Goal: Navigation & Orientation: Find specific page/section

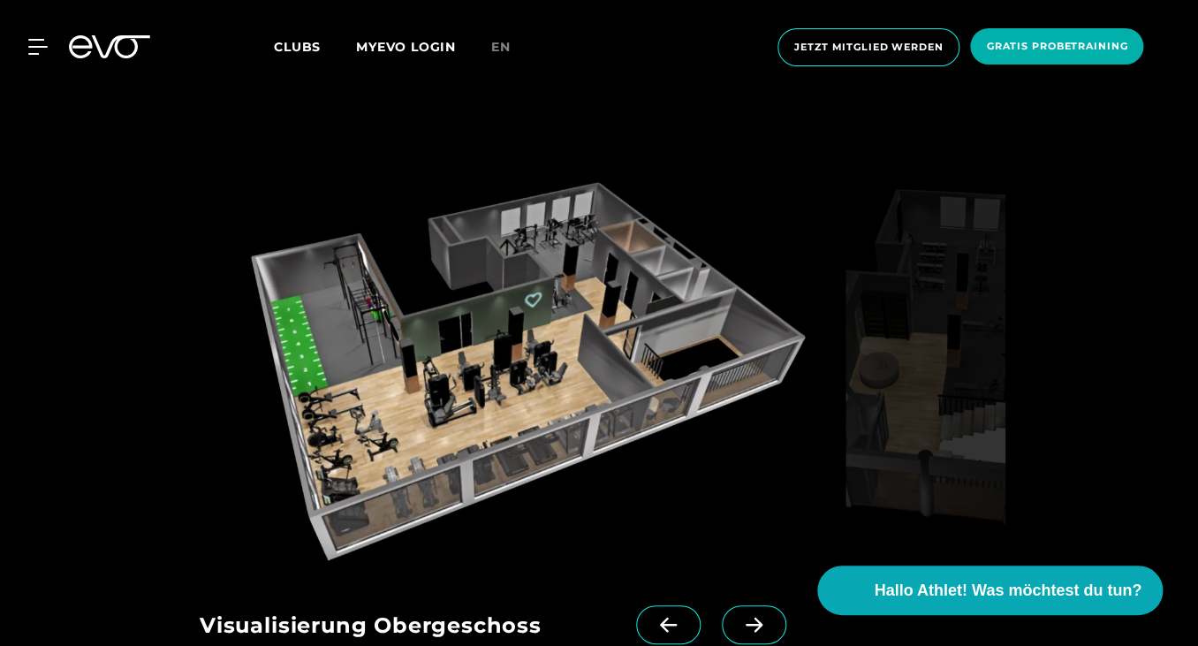
scroll to position [2219, 0]
click at [752, 616] on icon at bounding box center [753, 624] width 31 height 16
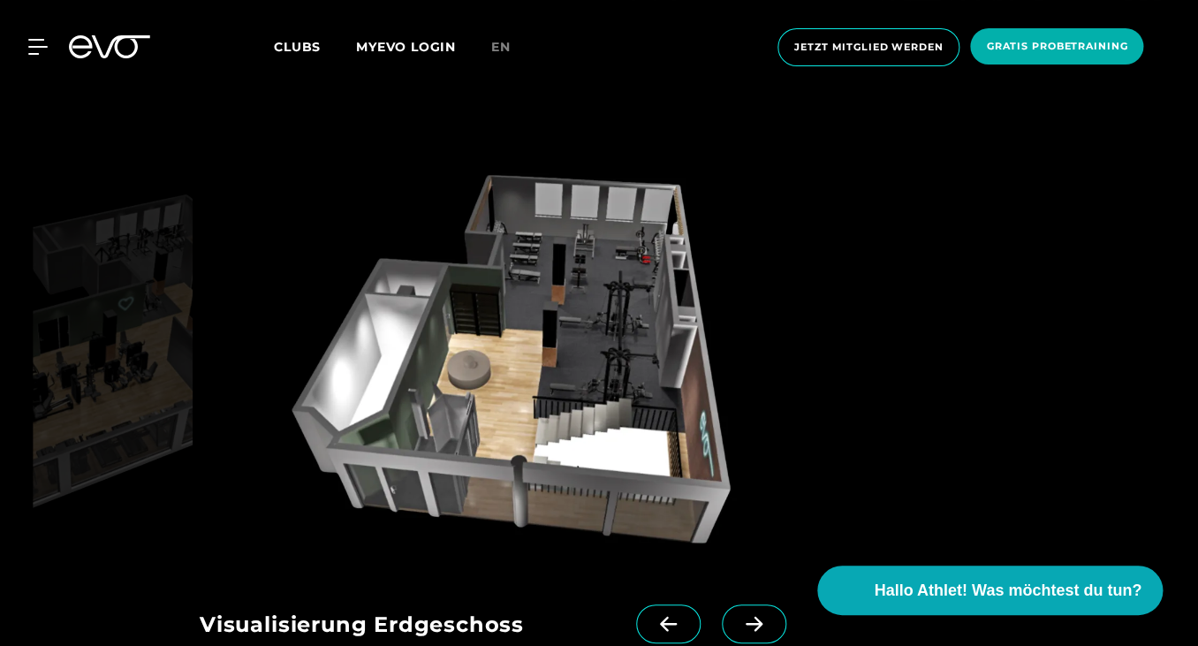
click at [752, 616] on icon at bounding box center [753, 624] width 31 height 16
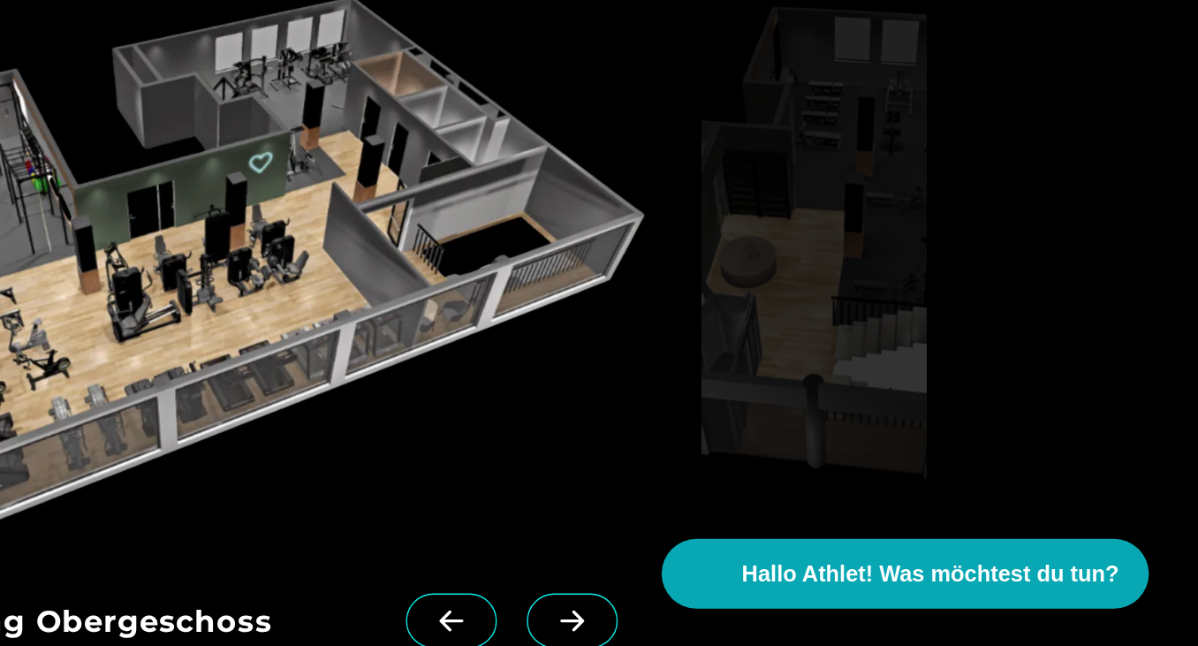
scroll to position [2237, 0]
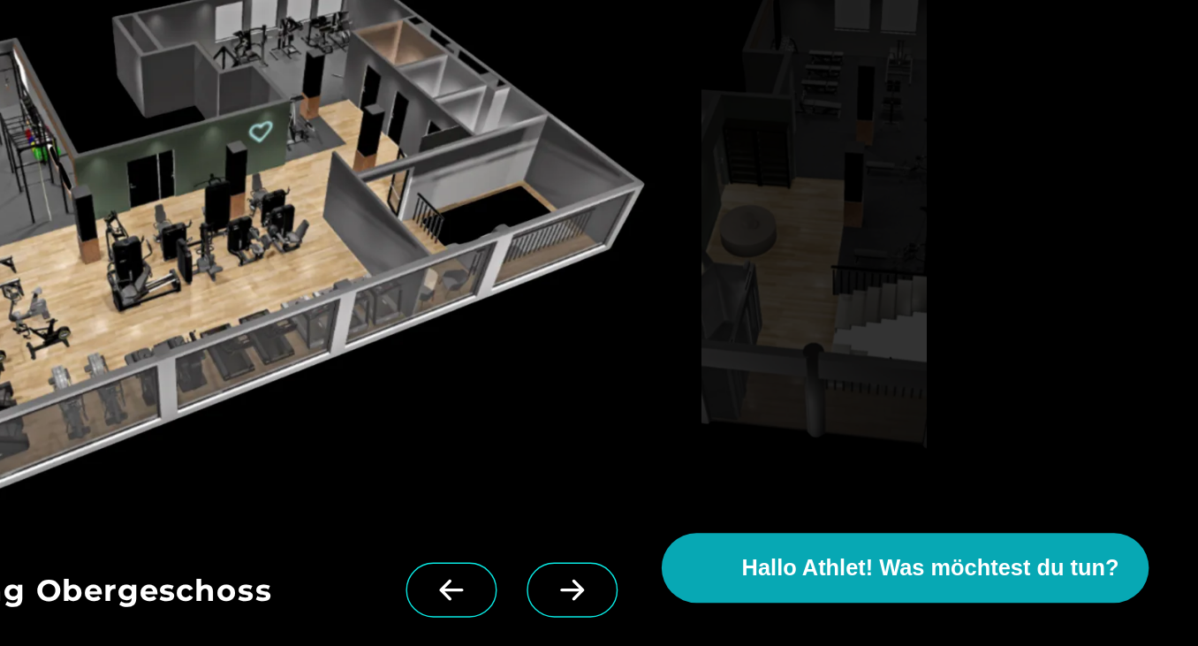
click at [665, 587] on span at bounding box center [668, 606] width 64 height 39
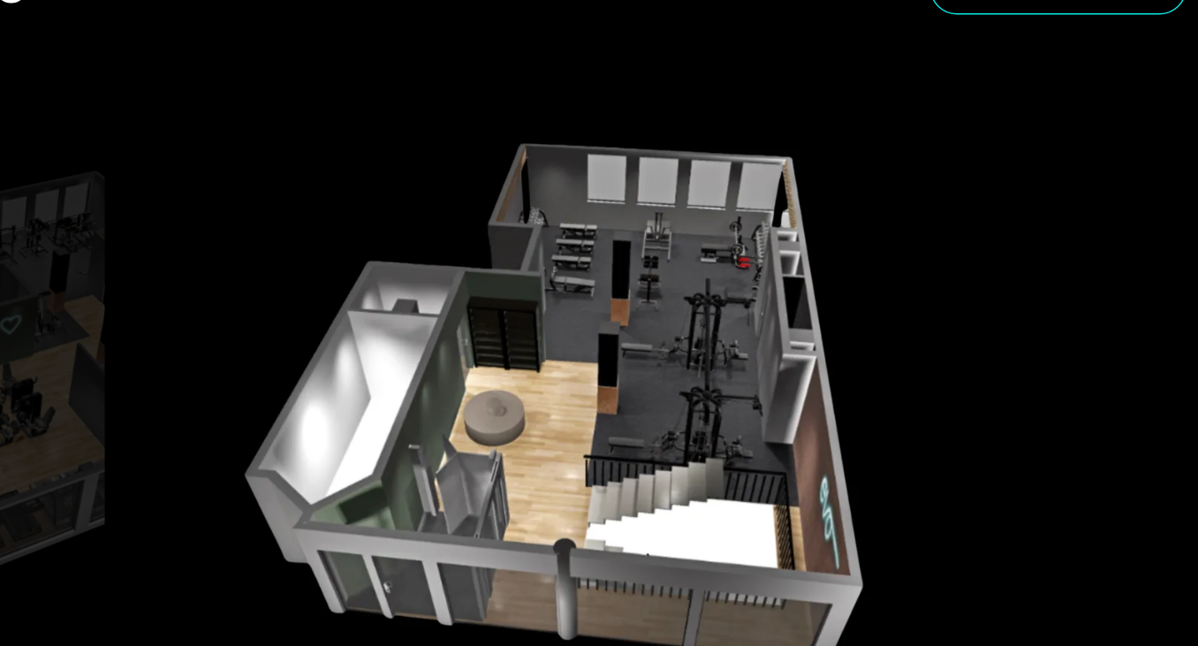
scroll to position [2176, 0]
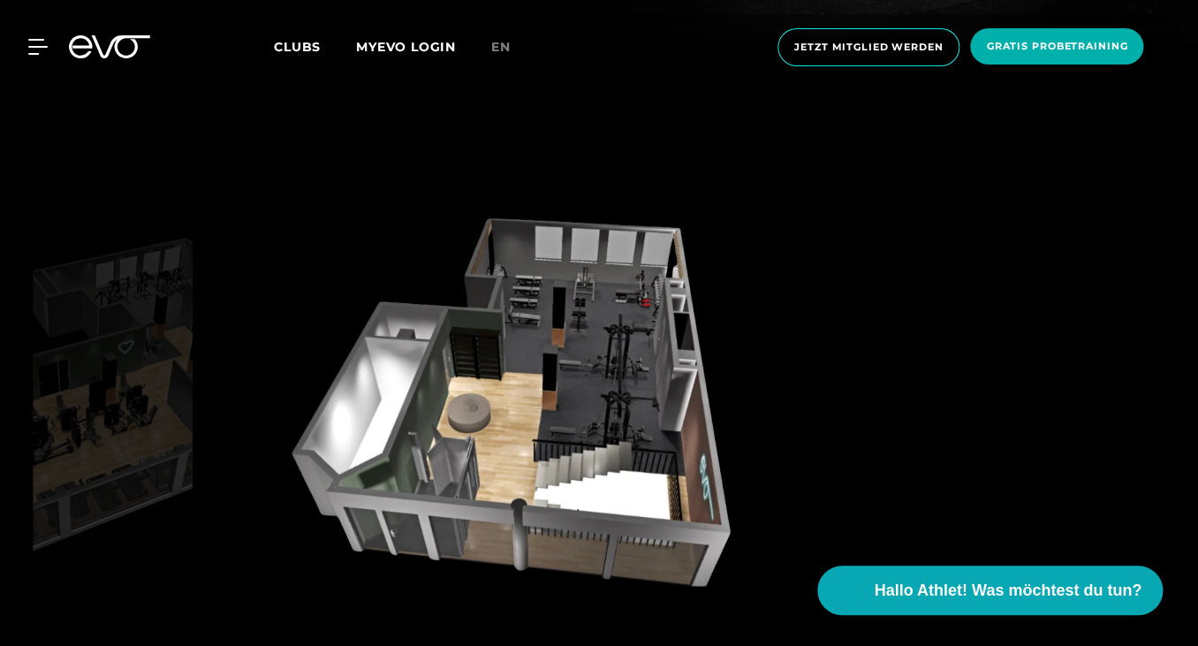
click at [982, 475] on div at bounding box center [599, 407] width 799 height 395
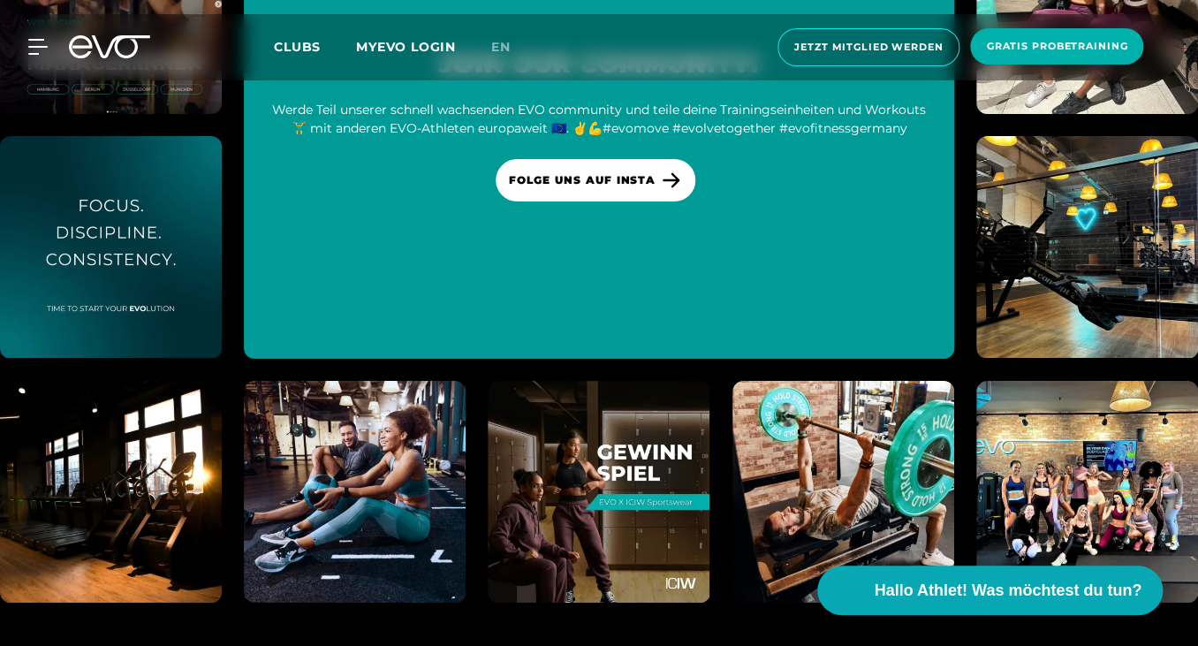
scroll to position [4719, 0]
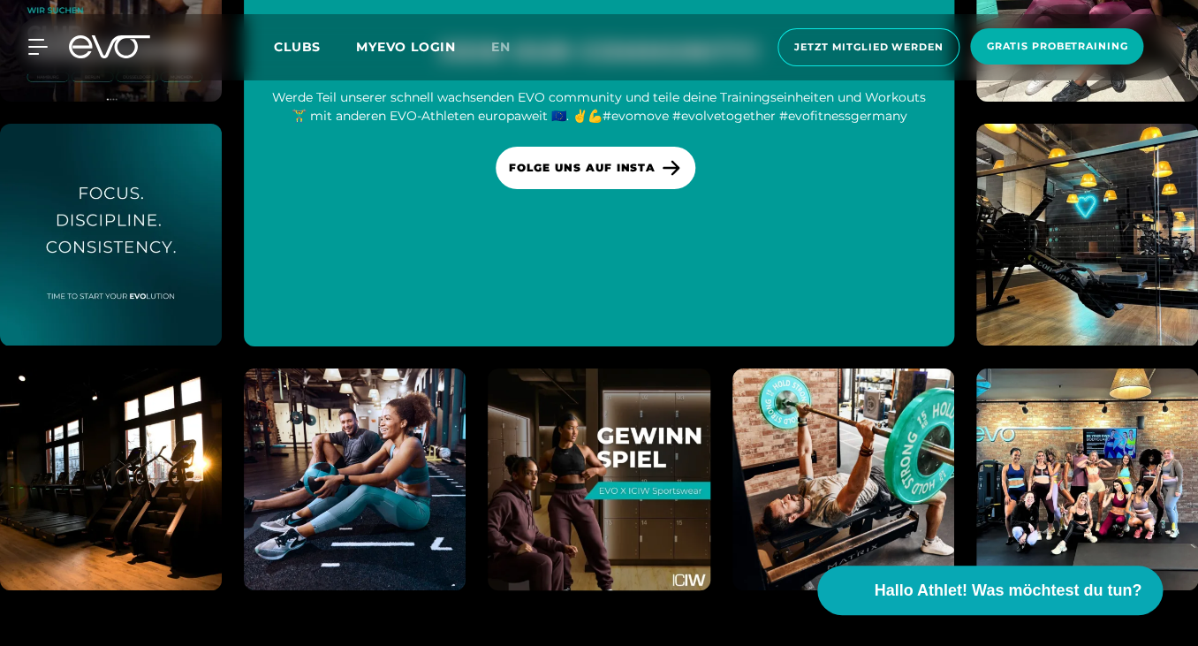
click at [627, 429] on img at bounding box center [599, 479] width 244 height 244
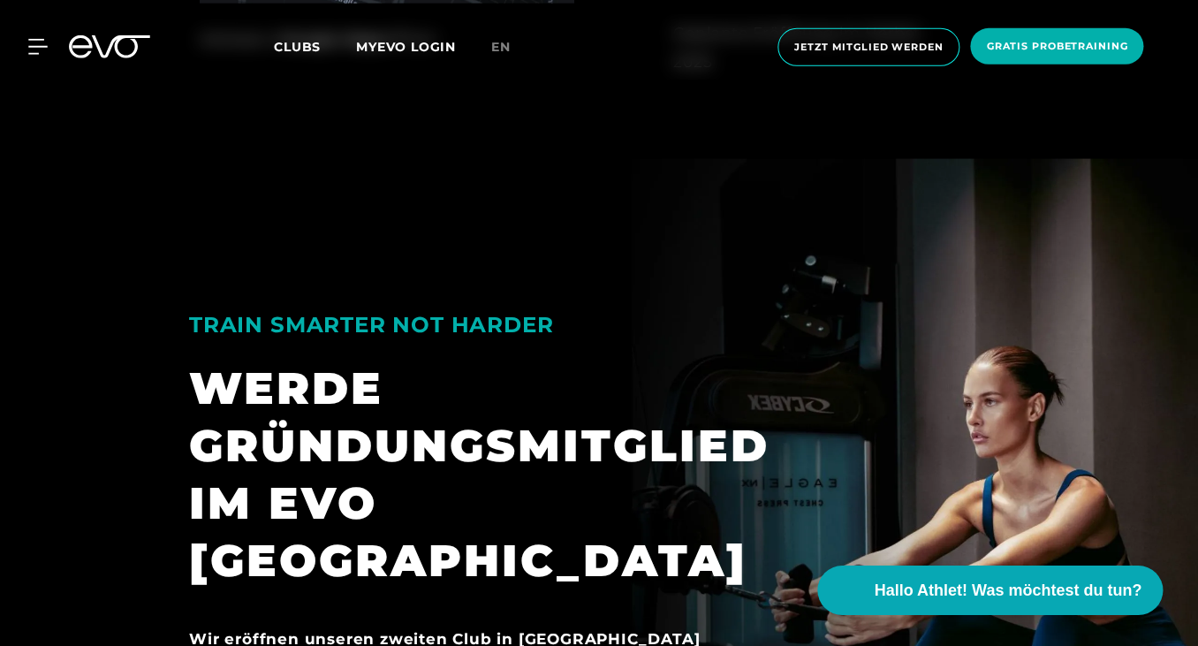
scroll to position [647, 0]
